Goal: Task Accomplishment & Management: Manage account settings

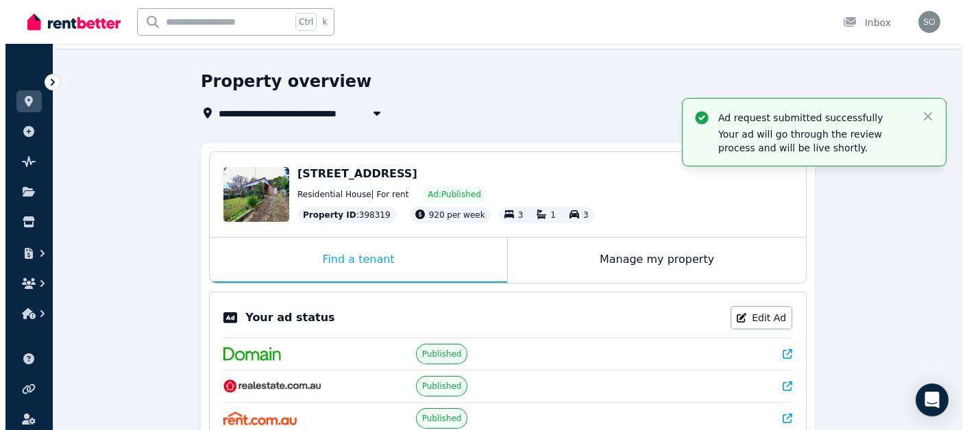
scroll to position [30, 0]
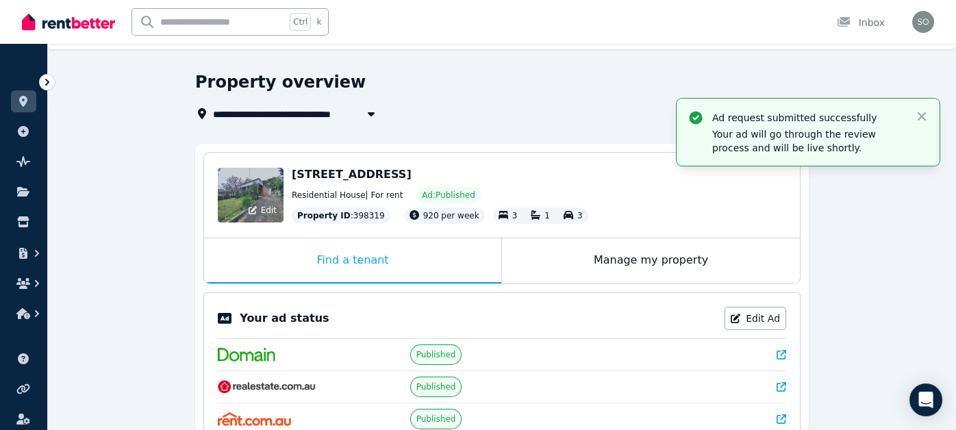
click at [256, 199] on div "Edit" at bounding box center [251, 195] width 66 height 55
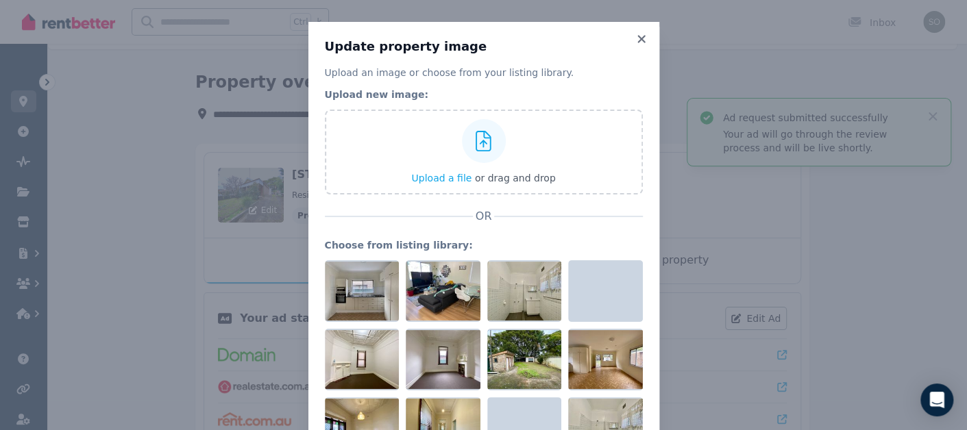
scroll to position [76, 0]
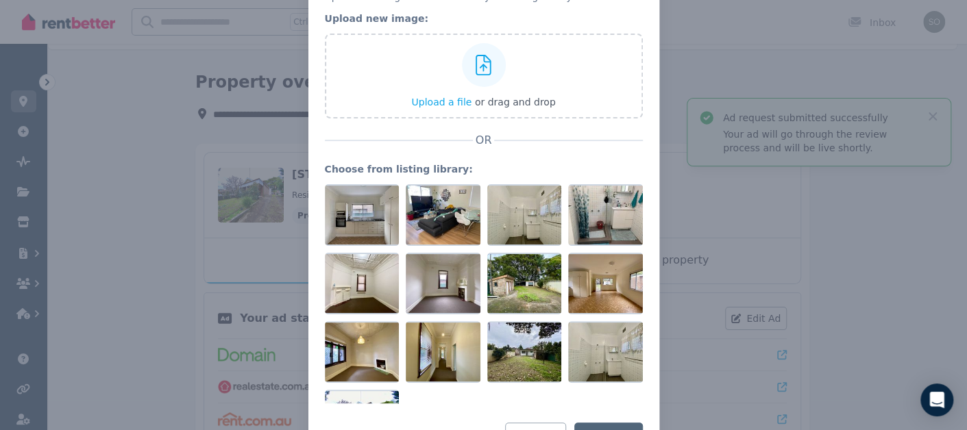
click at [145, 115] on div "Update property image Upload an image or choose from your listing library. Uplo…" at bounding box center [483, 208] width 967 height 569
click at [26, 58] on div "Update property image Upload an image or choose from your listing library. Uplo…" at bounding box center [483, 208] width 967 height 569
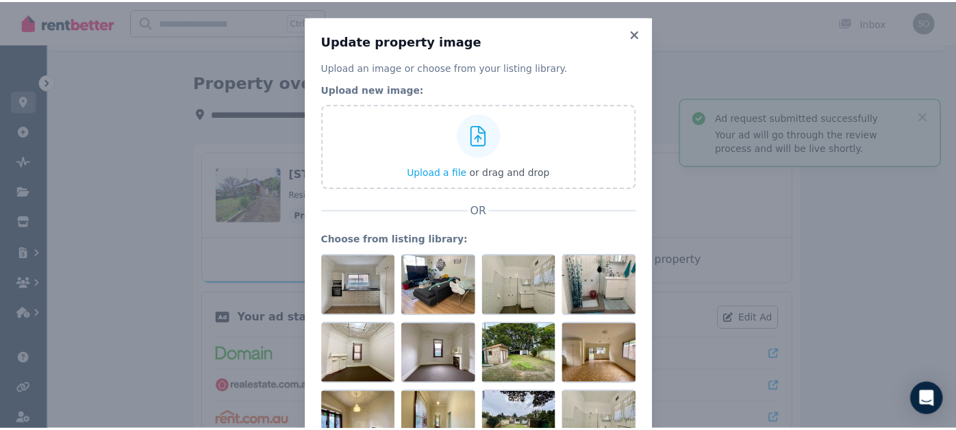
scroll to position [0, 0]
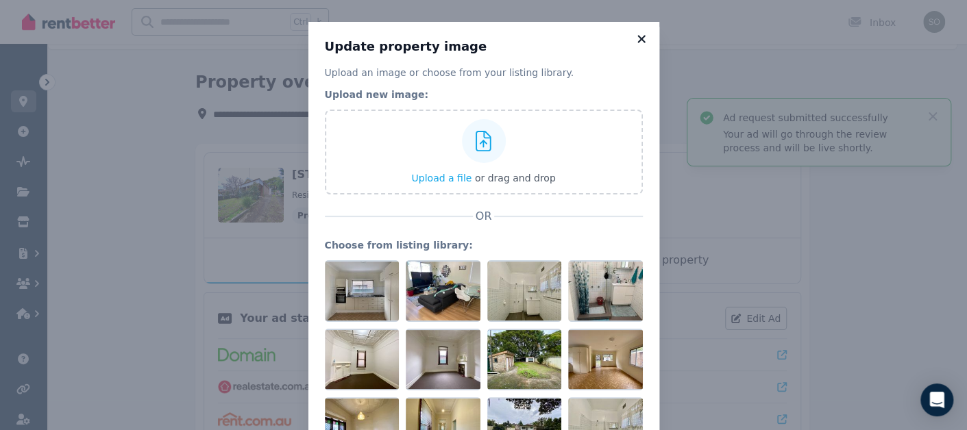
click at [637, 40] on icon at bounding box center [641, 39] width 8 height 8
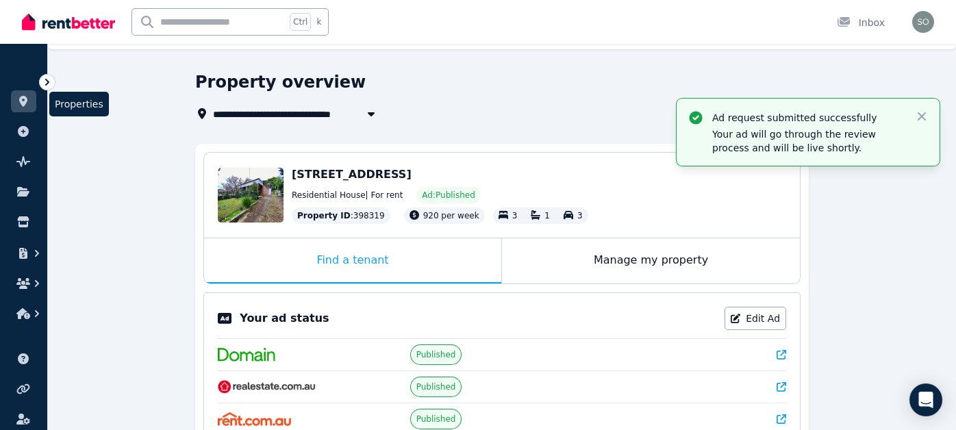
click at [24, 101] on icon at bounding box center [23, 101] width 8 height 11
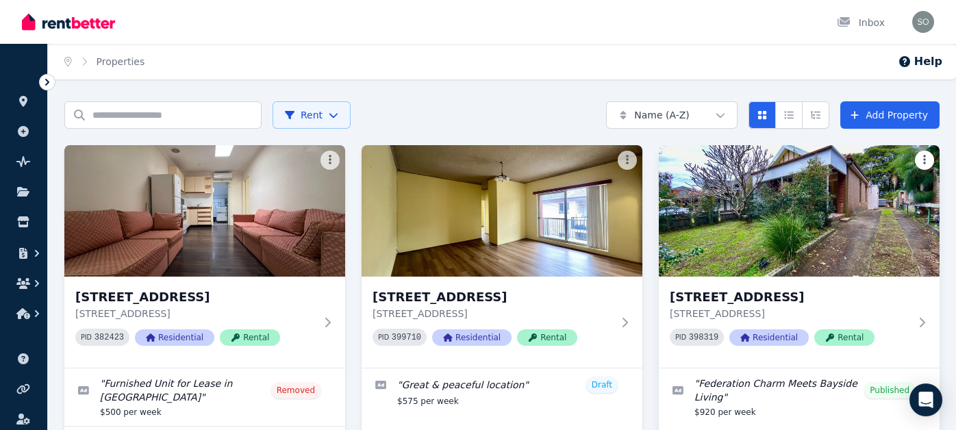
click at [929, 160] on html "Open main menu Inbox Open user menu ORGANISE Properties Add property Pulse BETA…" at bounding box center [478, 215] width 956 height 430
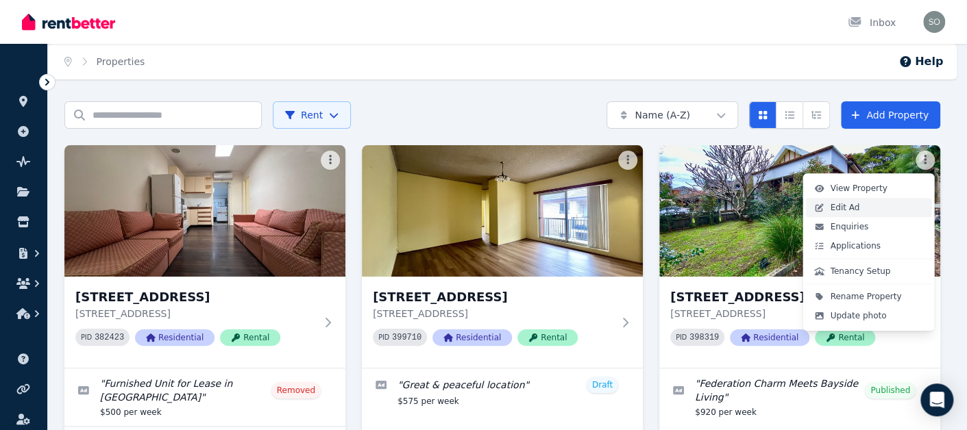
click at [836, 212] on span "Edit Ad" at bounding box center [844, 207] width 29 height 11
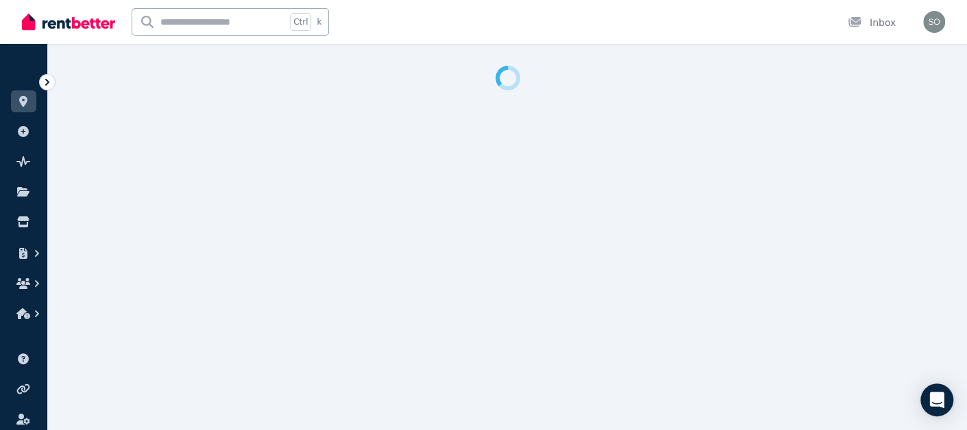
select select "***"
select select "**********"
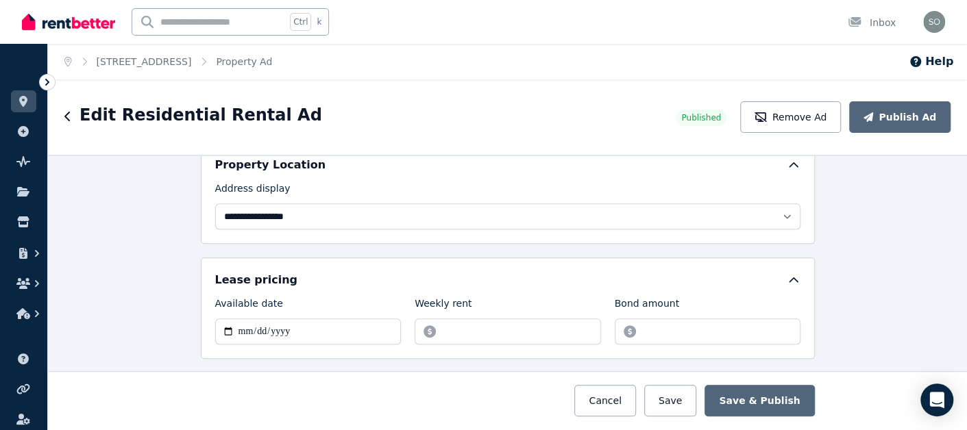
scroll to position [421, 0]
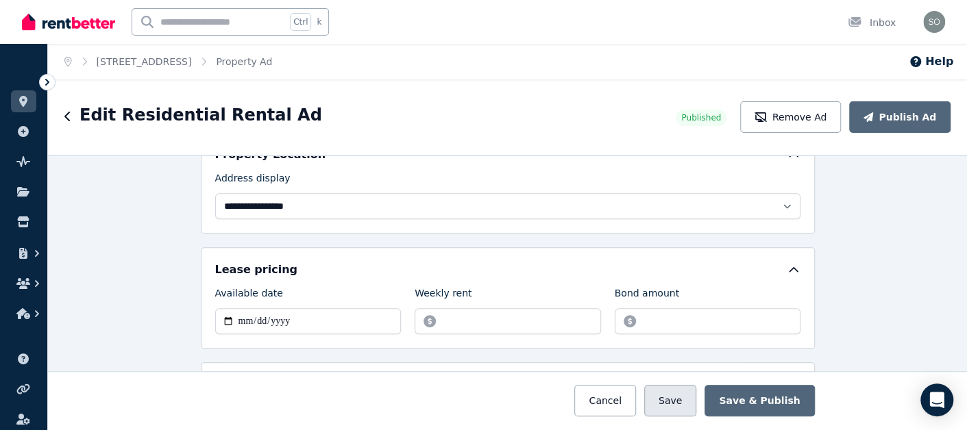
click at [685, 401] on button "Save" at bounding box center [670, 401] width 52 height 32
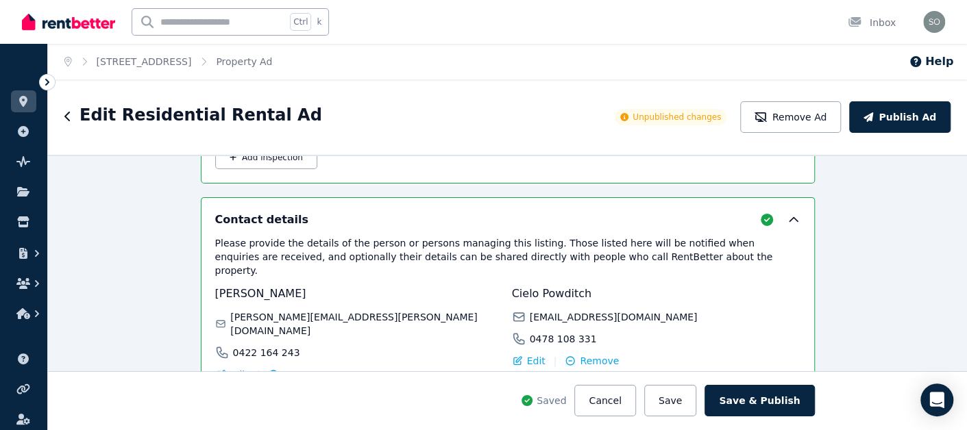
scroll to position [2419, 0]
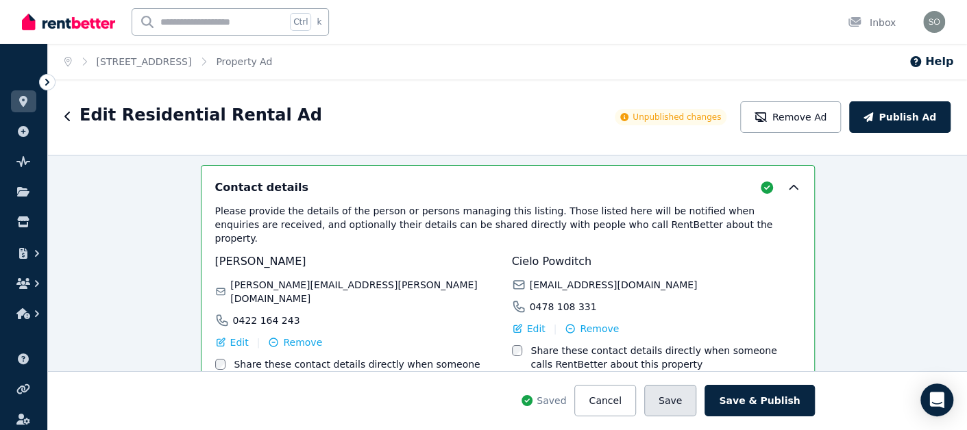
click at [689, 399] on button "Save" at bounding box center [670, 401] width 52 height 32
click at [681, 404] on button "Save" at bounding box center [670, 401] width 52 height 32
click at [23, 94] on link at bounding box center [23, 101] width 25 height 22
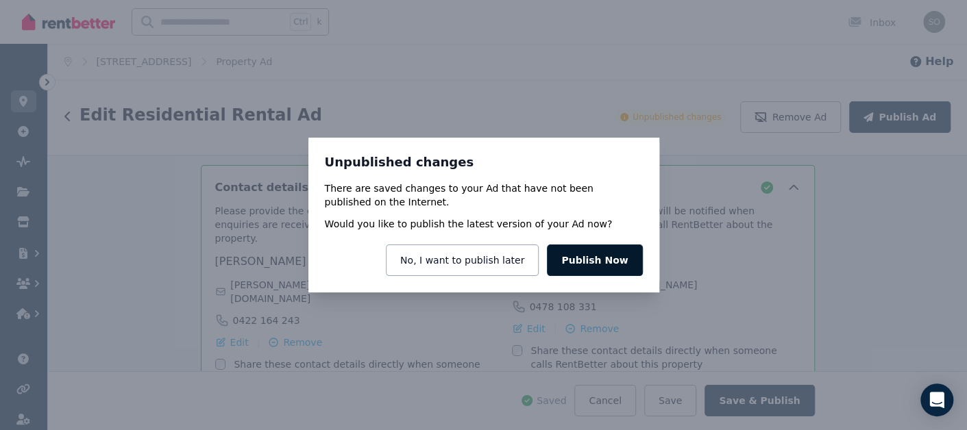
click at [599, 262] on button "Publish Now" at bounding box center [594, 261] width 95 height 32
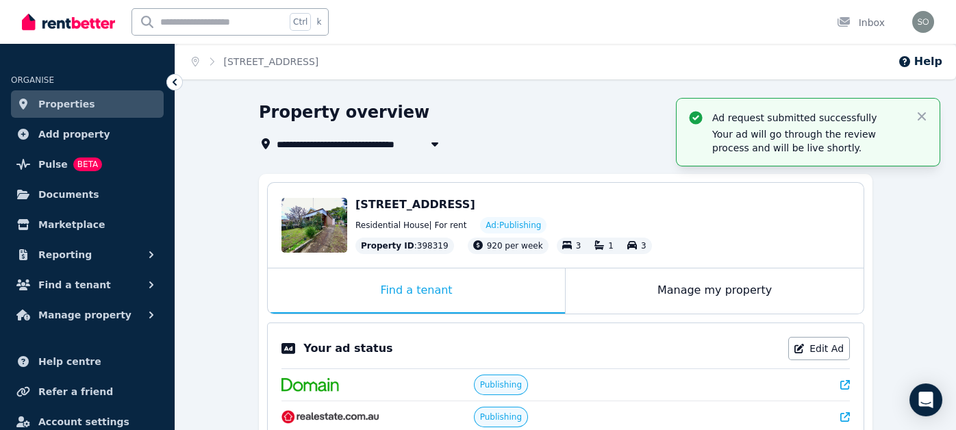
scroll to position [18, 0]
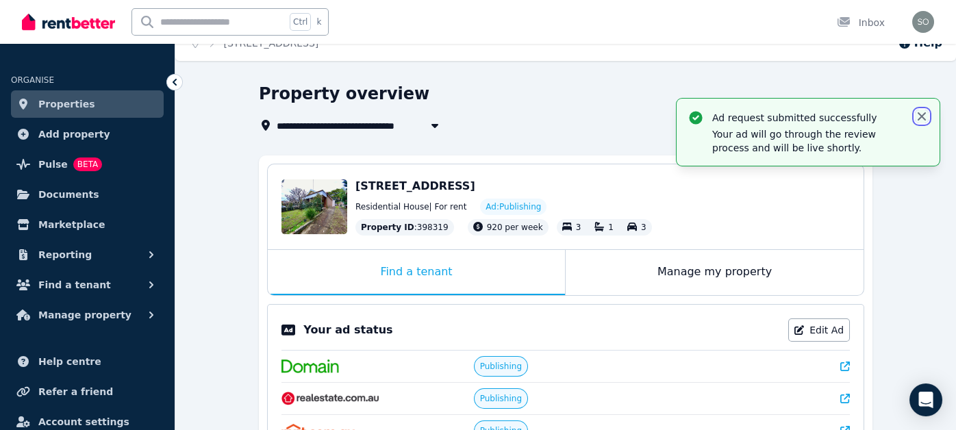
click at [924, 116] on icon "button" at bounding box center [922, 117] width 14 height 14
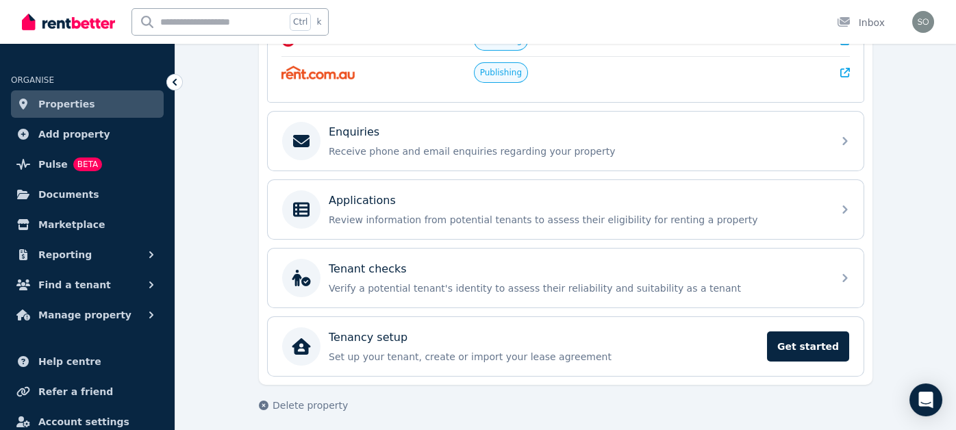
scroll to position [0, 0]
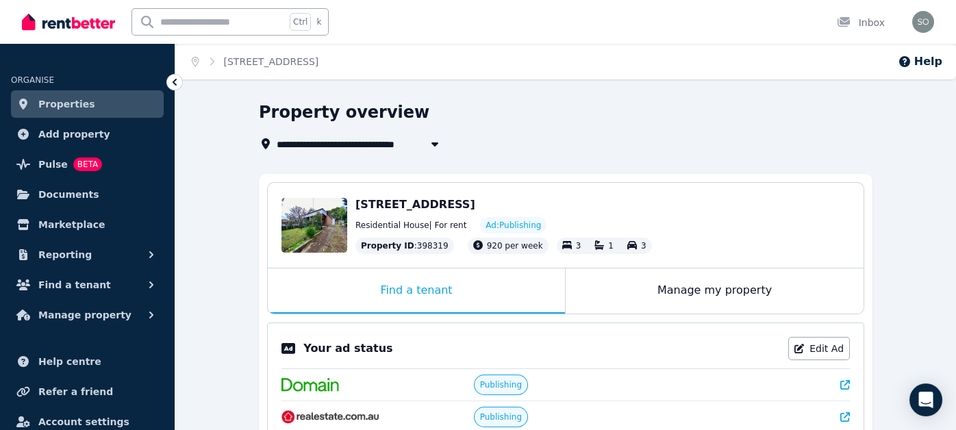
click at [81, 98] on span "Properties" at bounding box center [66, 104] width 57 height 16
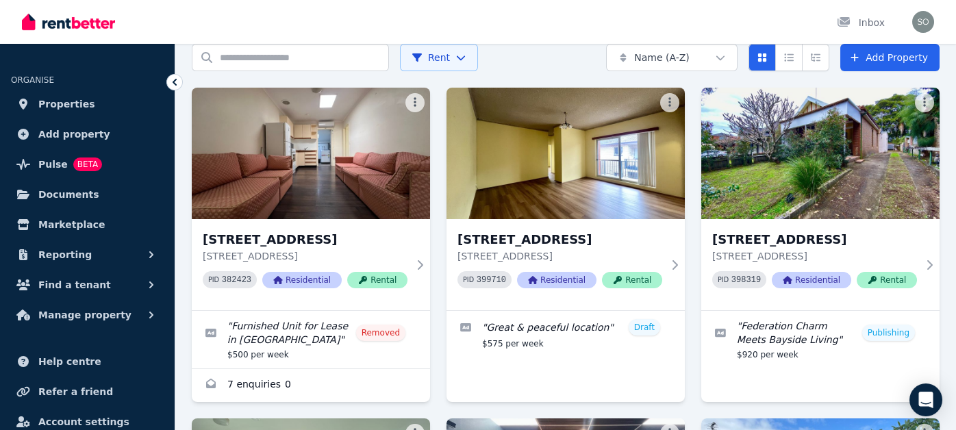
scroll to position [45, 0]
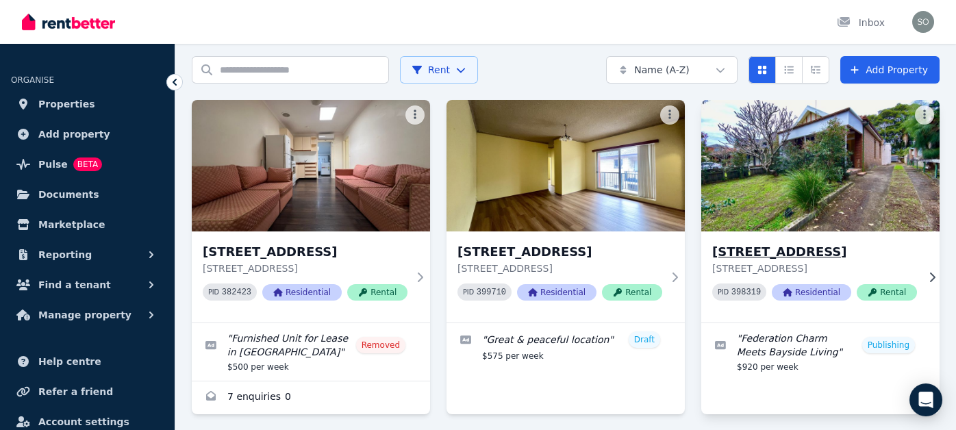
click at [772, 255] on h3 "[STREET_ADDRESS]" at bounding box center [815, 252] width 205 height 19
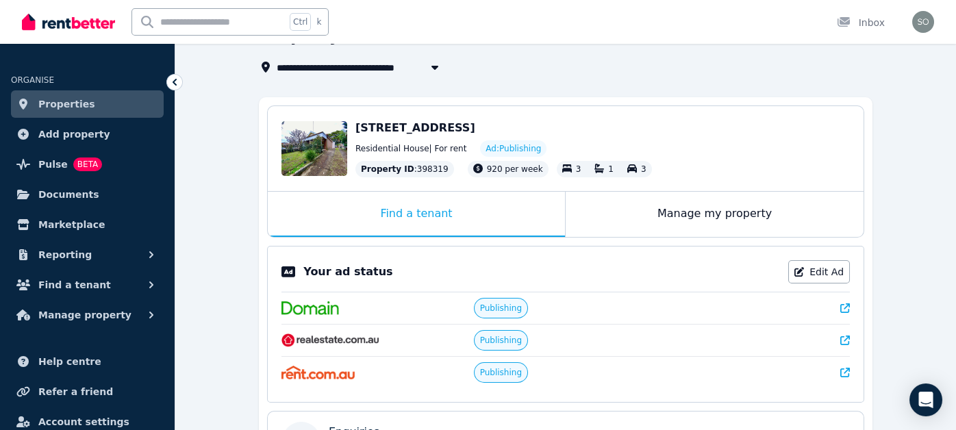
scroll to position [64, 0]
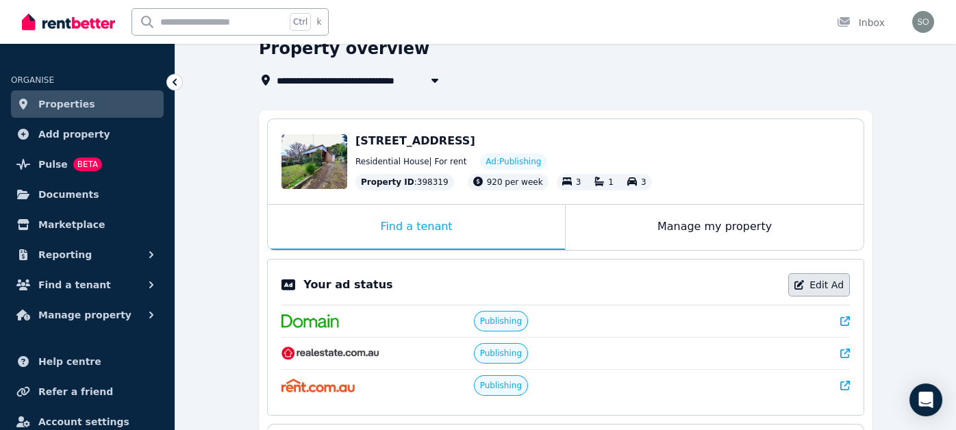
click at [833, 282] on link "Edit Ad" at bounding box center [820, 284] width 62 height 23
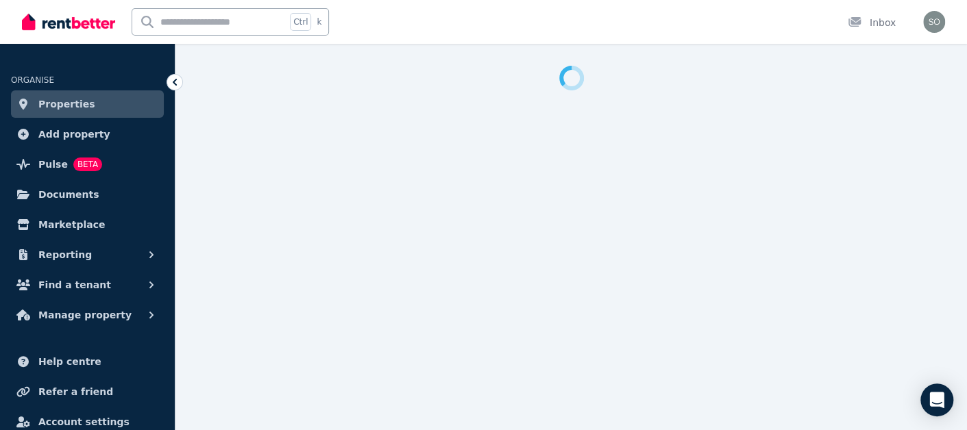
select select "***"
select select "**********"
